Goal: Task Accomplishment & Management: Manage account settings

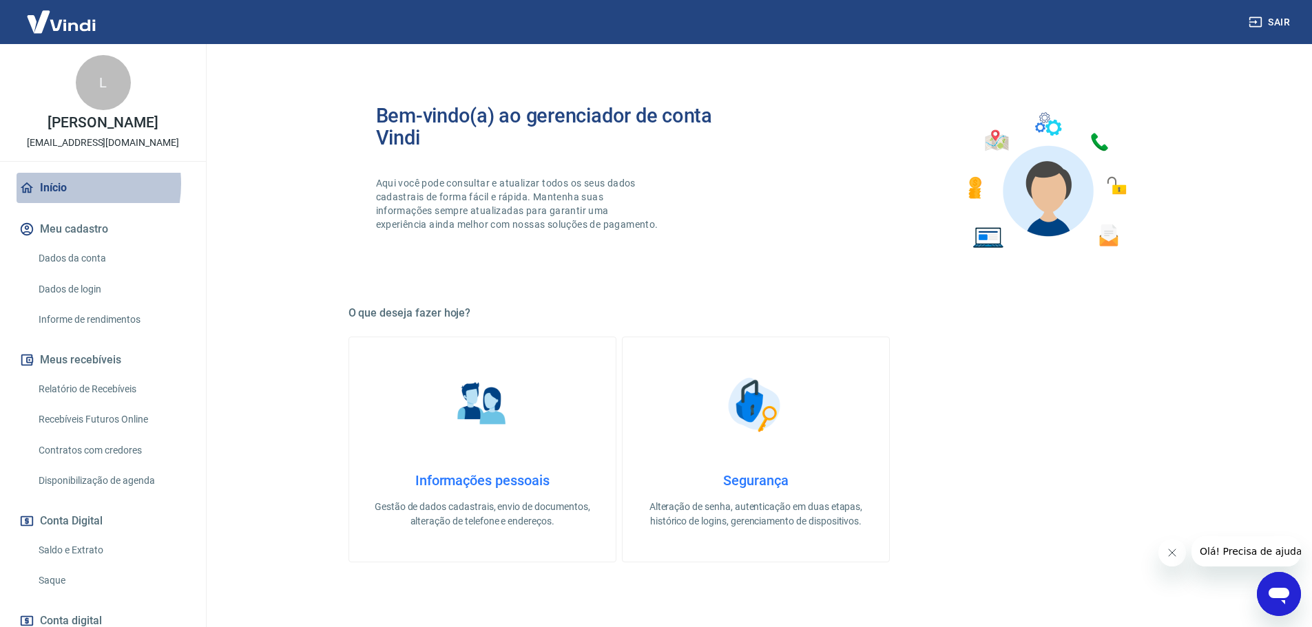
click at [57, 198] on link "Início" at bounding box center [103, 188] width 173 height 30
click at [68, 564] on link "Saldo e Extrato" at bounding box center [111, 550] width 156 height 28
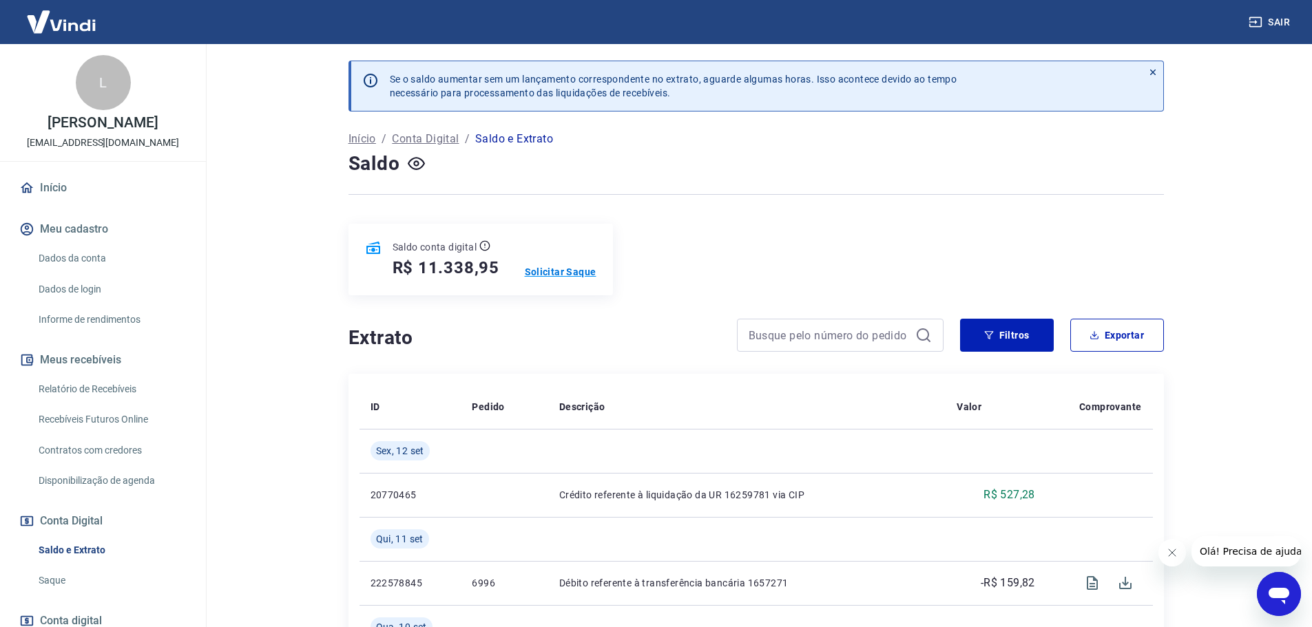
click at [552, 271] on p "Solicitar Saque" at bounding box center [561, 272] width 72 height 14
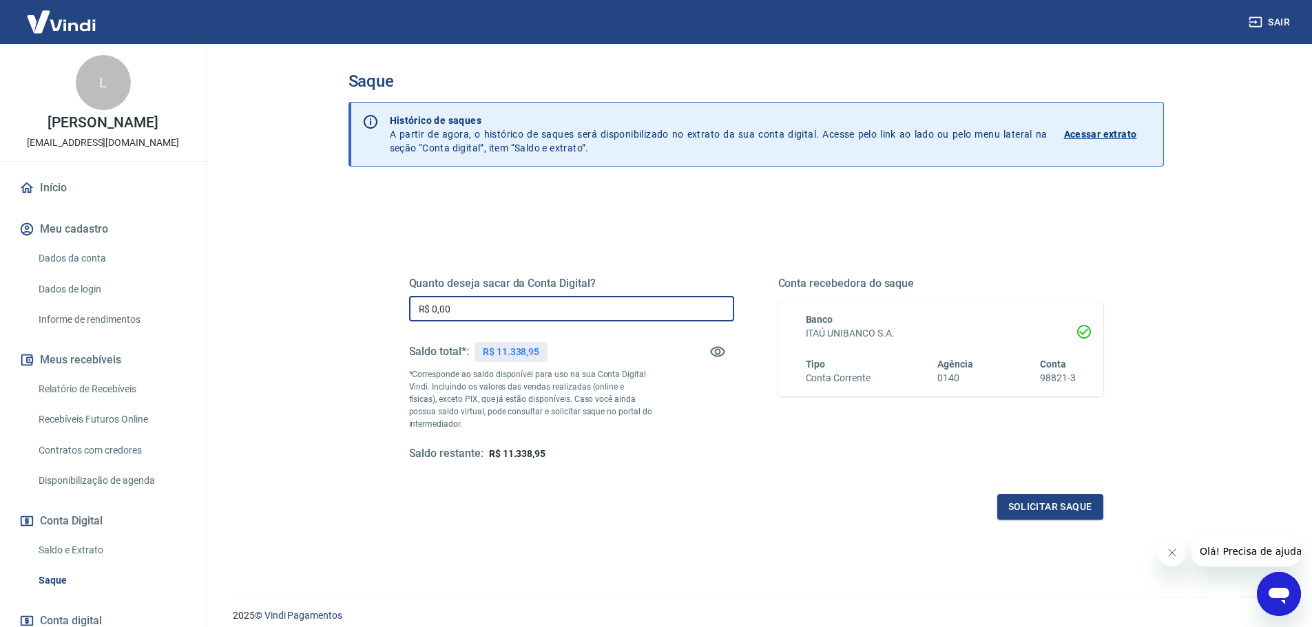
click at [465, 314] on input "R$ 0,00" at bounding box center [571, 308] width 325 height 25
type input "R$ 11.338,95"
click at [1047, 512] on button "Solicitar saque" at bounding box center [1050, 506] width 106 height 25
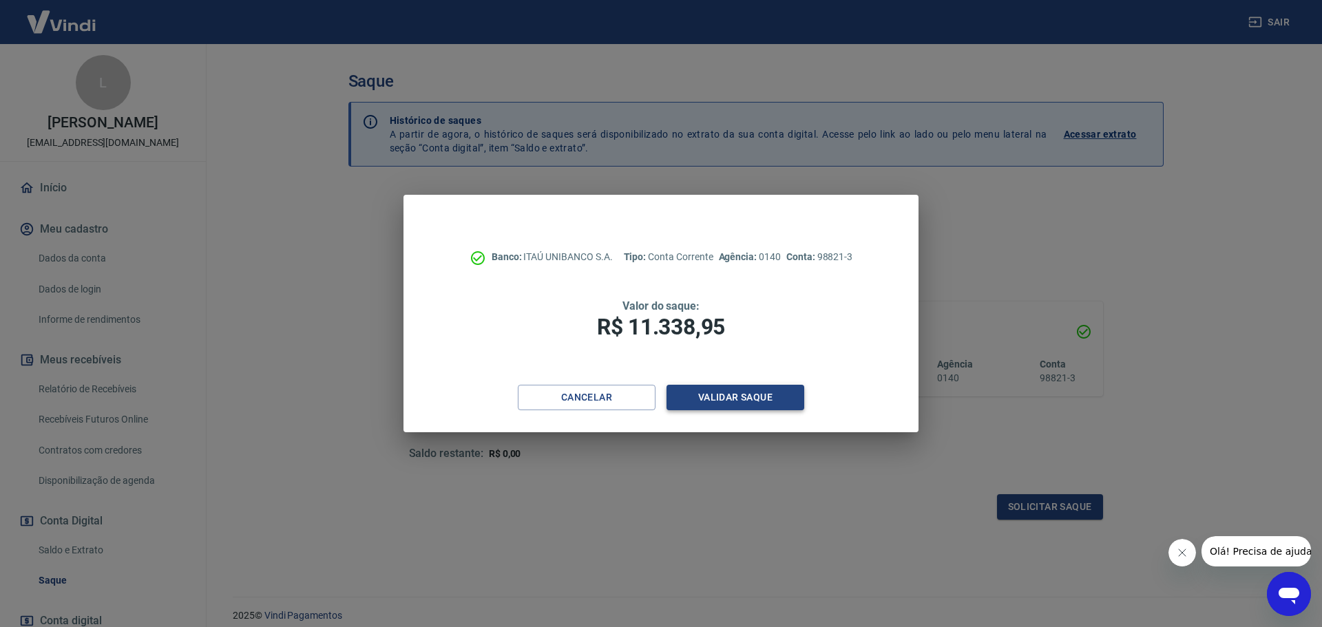
click at [742, 400] on button "Validar saque" at bounding box center [735, 397] width 138 height 25
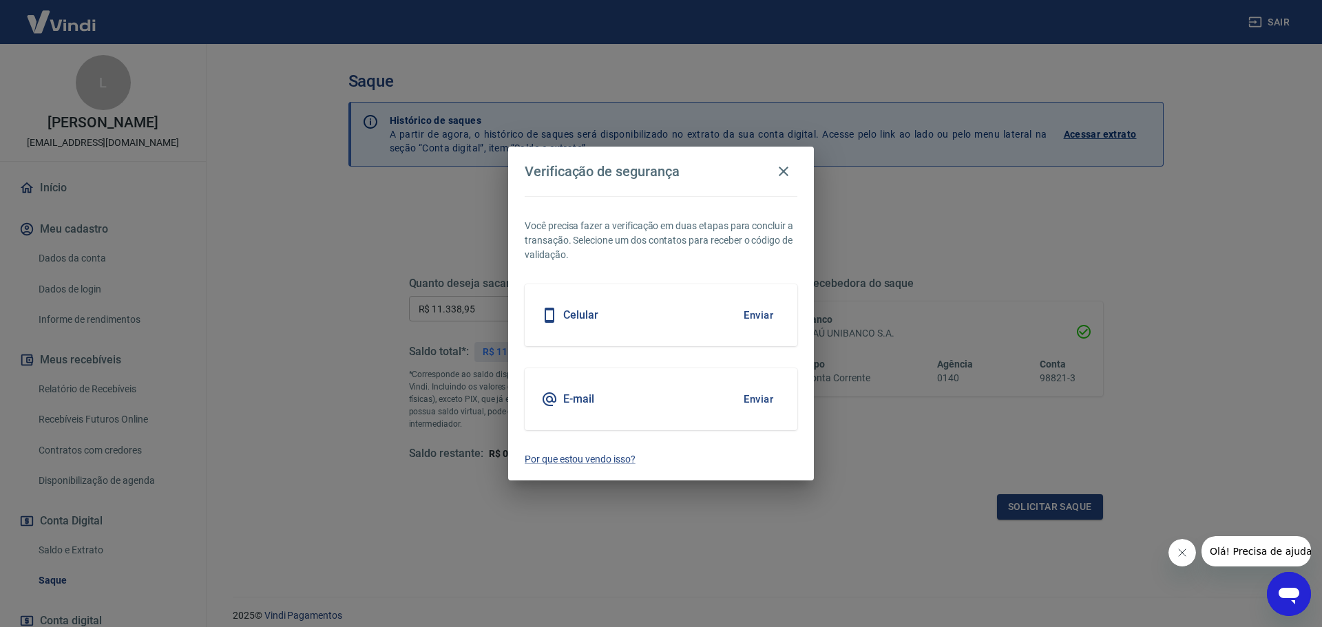
click at [755, 311] on button "Enviar" at bounding box center [758, 315] width 45 height 29
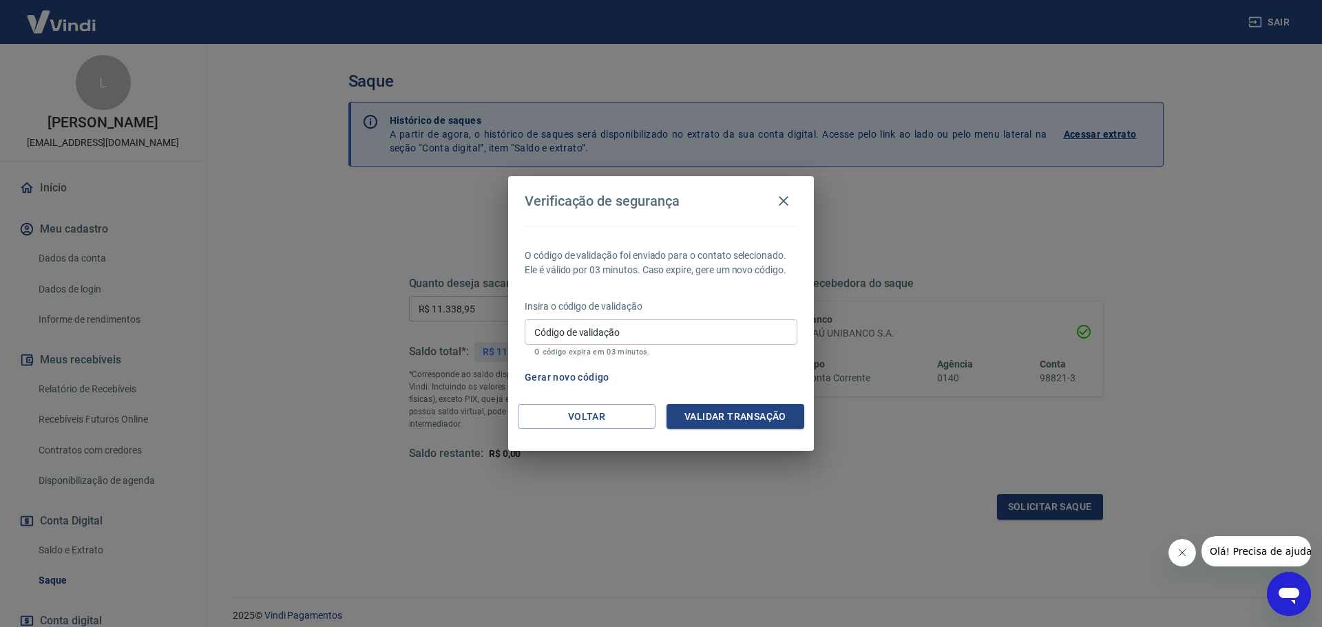
click at [629, 333] on input "Código de validação" at bounding box center [661, 331] width 273 height 25
click at [784, 198] on icon "button" at bounding box center [783, 201] width 17 height 17
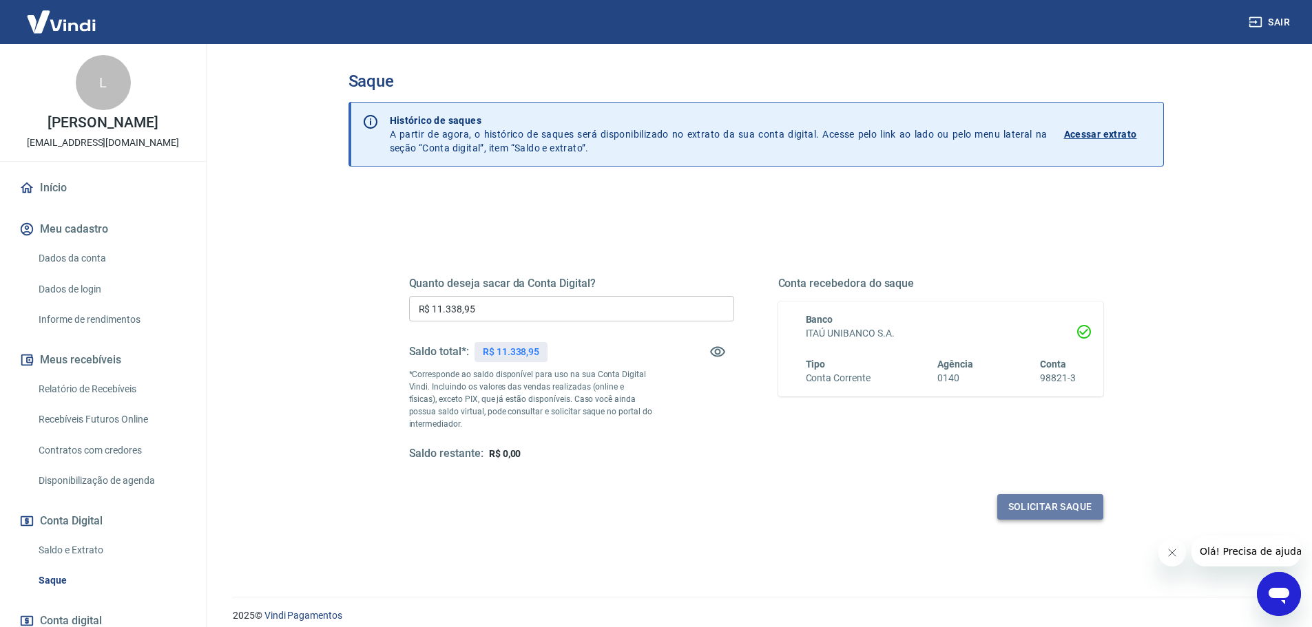
click at [1059, 506] on button "Solicitar saque" at bounding box center [1050, 506] width 106 height 25
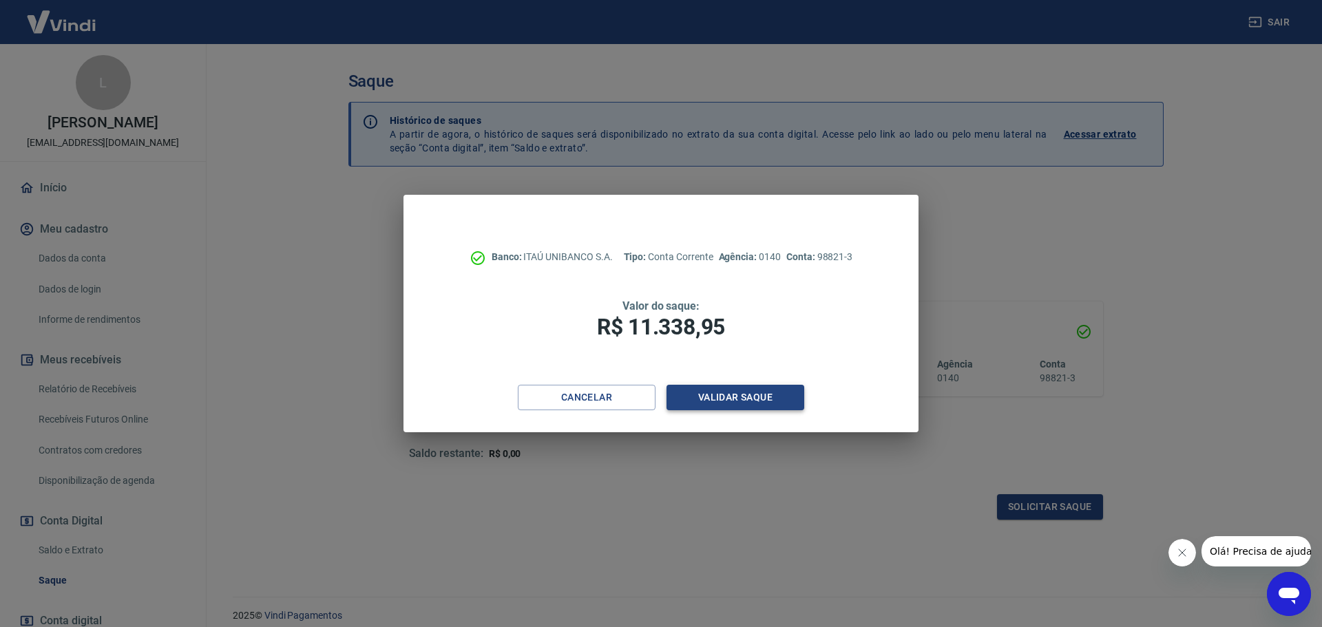
click at [735, 395] on button "Validar saque" at bounding box center [735, 397] width 138 height 25
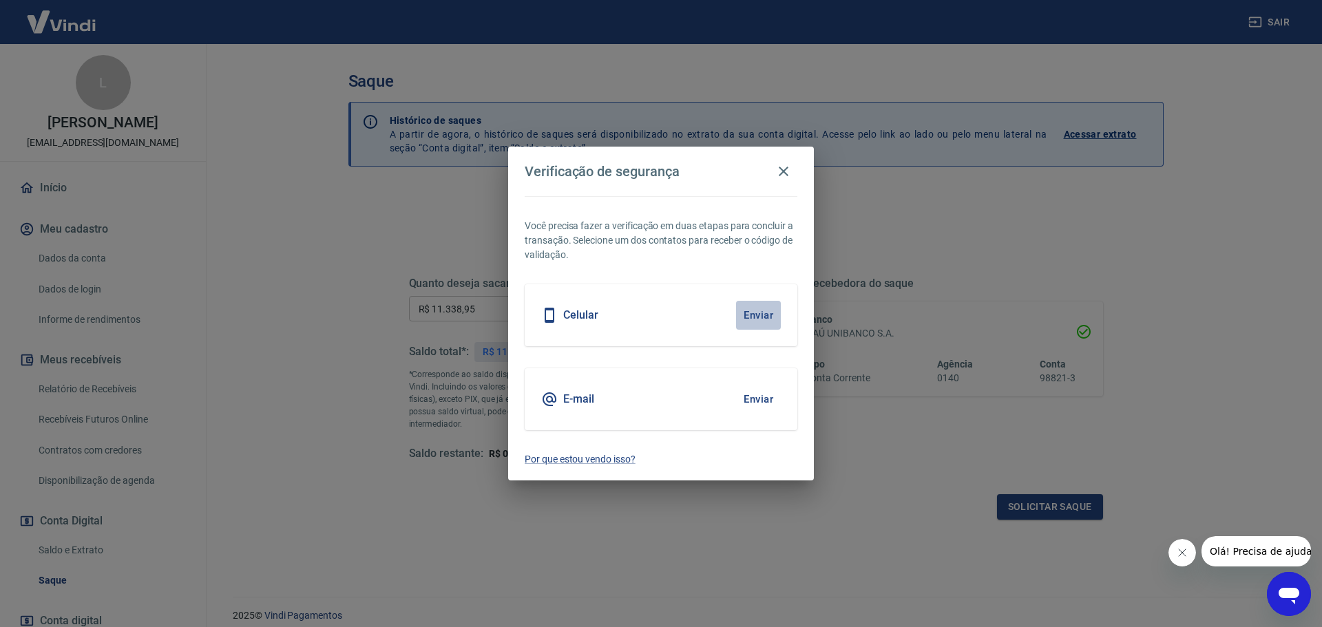
click at [748, 312] on button "Enviar" at bounding box center [758, 315] width 45 height 29
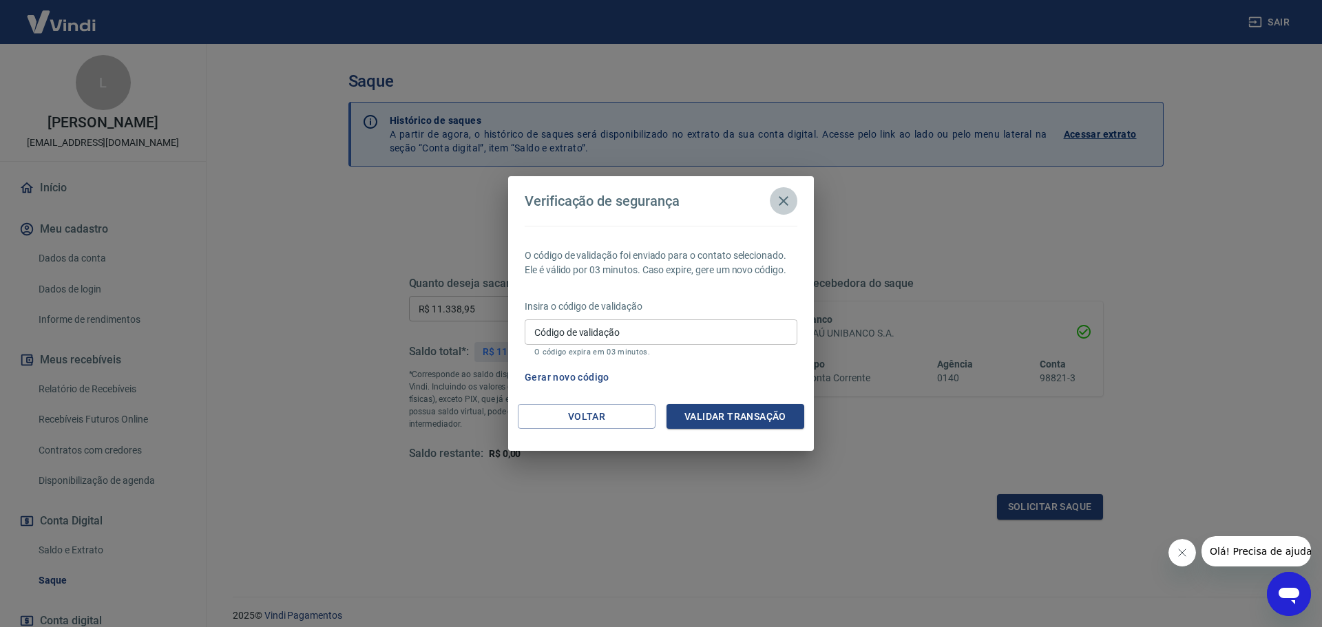
click at [786, 197] on icon "button" at bounding box center [783, 201] width 17 height 17
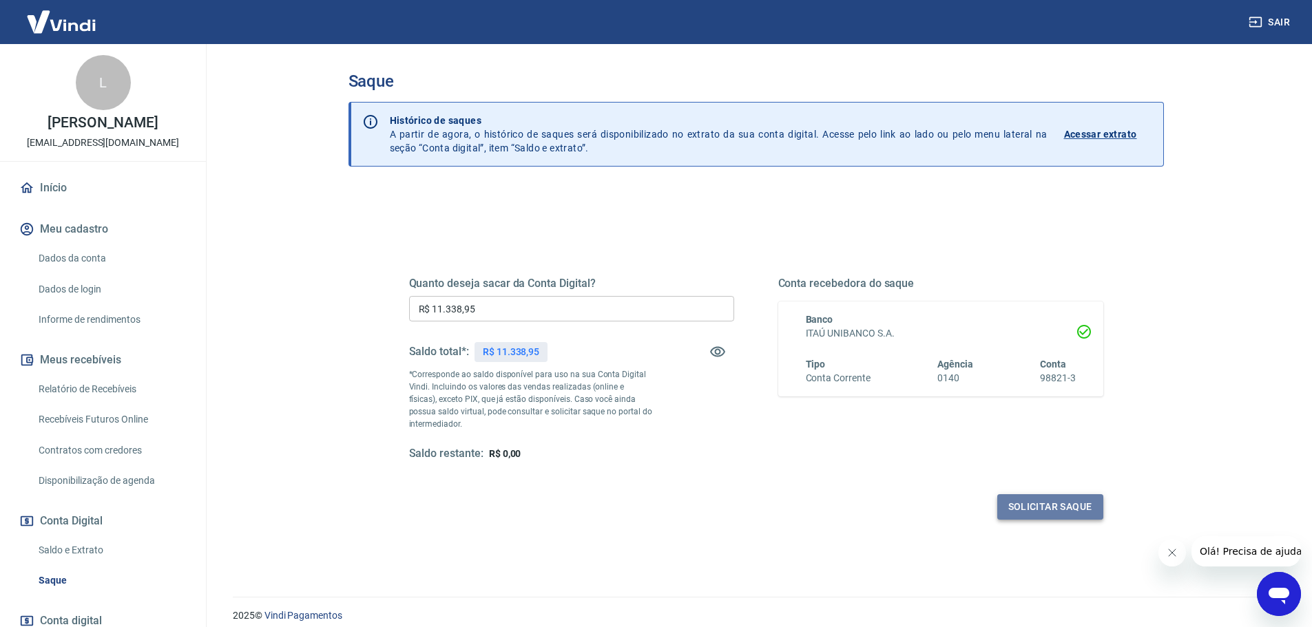
click at [1023, 501] on button "Solicitar saque" at bounding box center [1050, 506] width 106 height 25
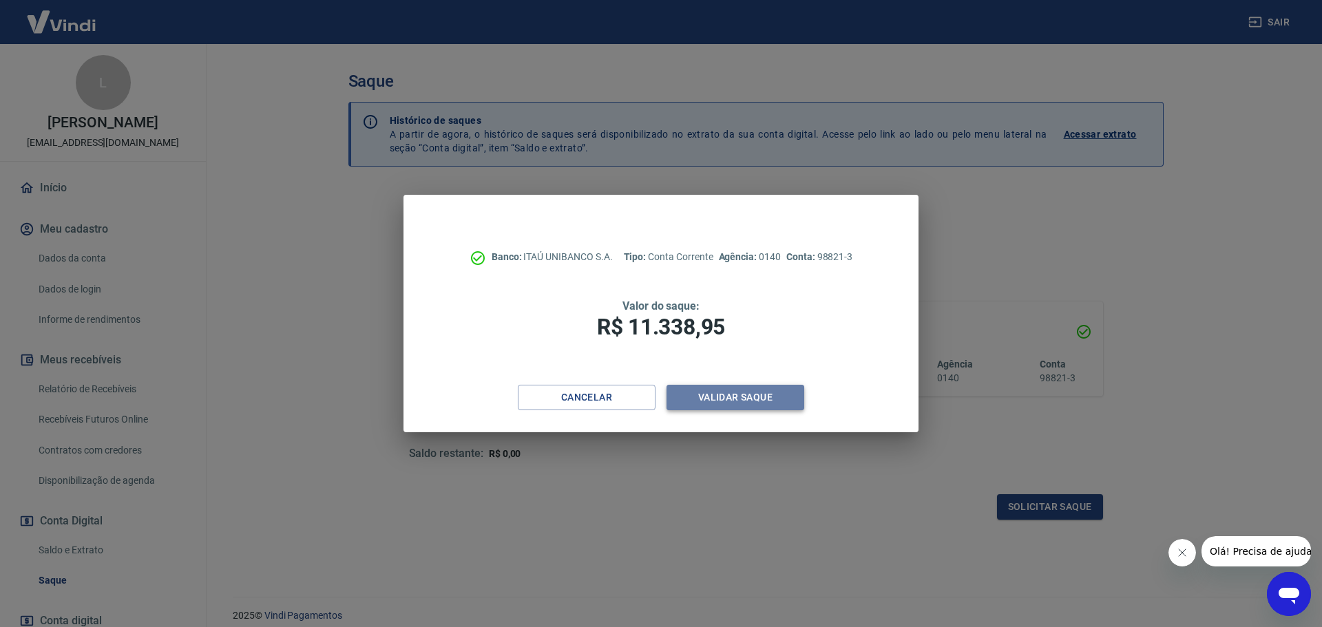
click at [717, 390] on button "Validar saque" at bounding box center [735, 397] width 138 height 25
